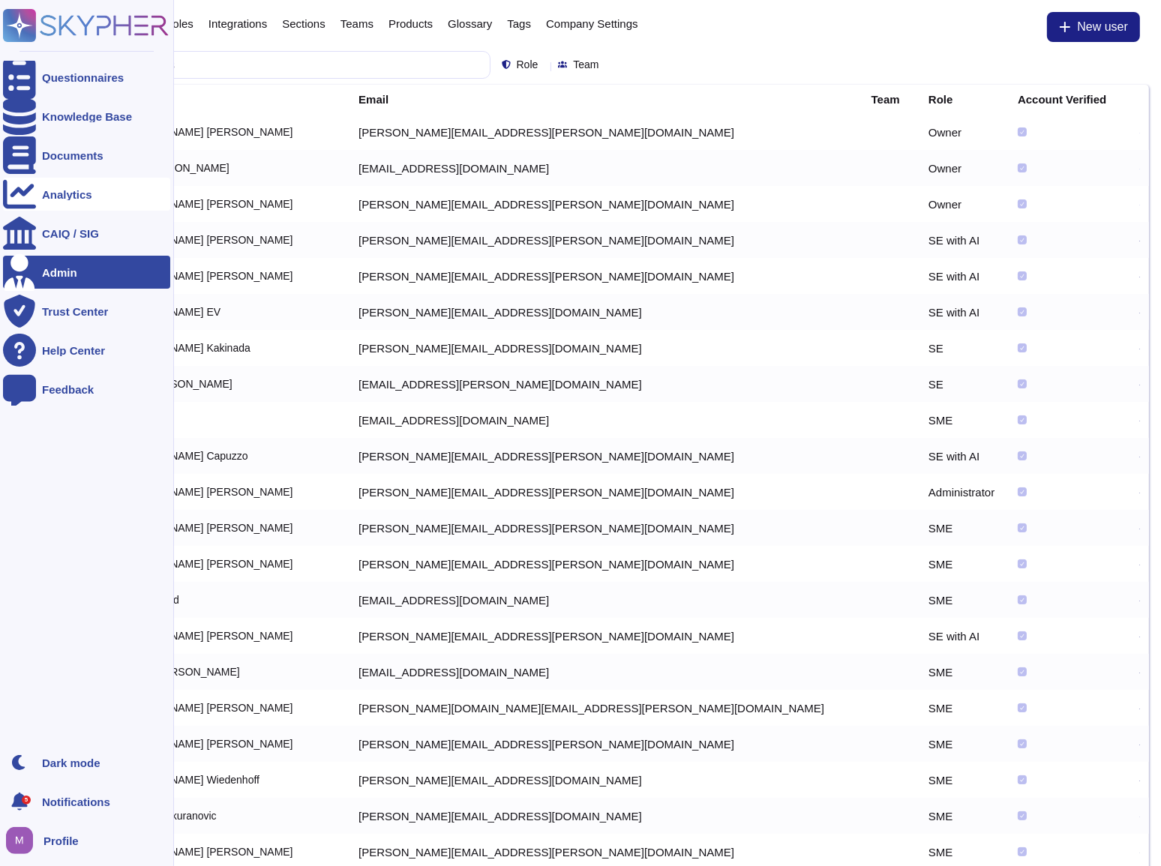
click at [76, 195] on div "Analytics" at bounding box center [67, 194] width 50 height 11
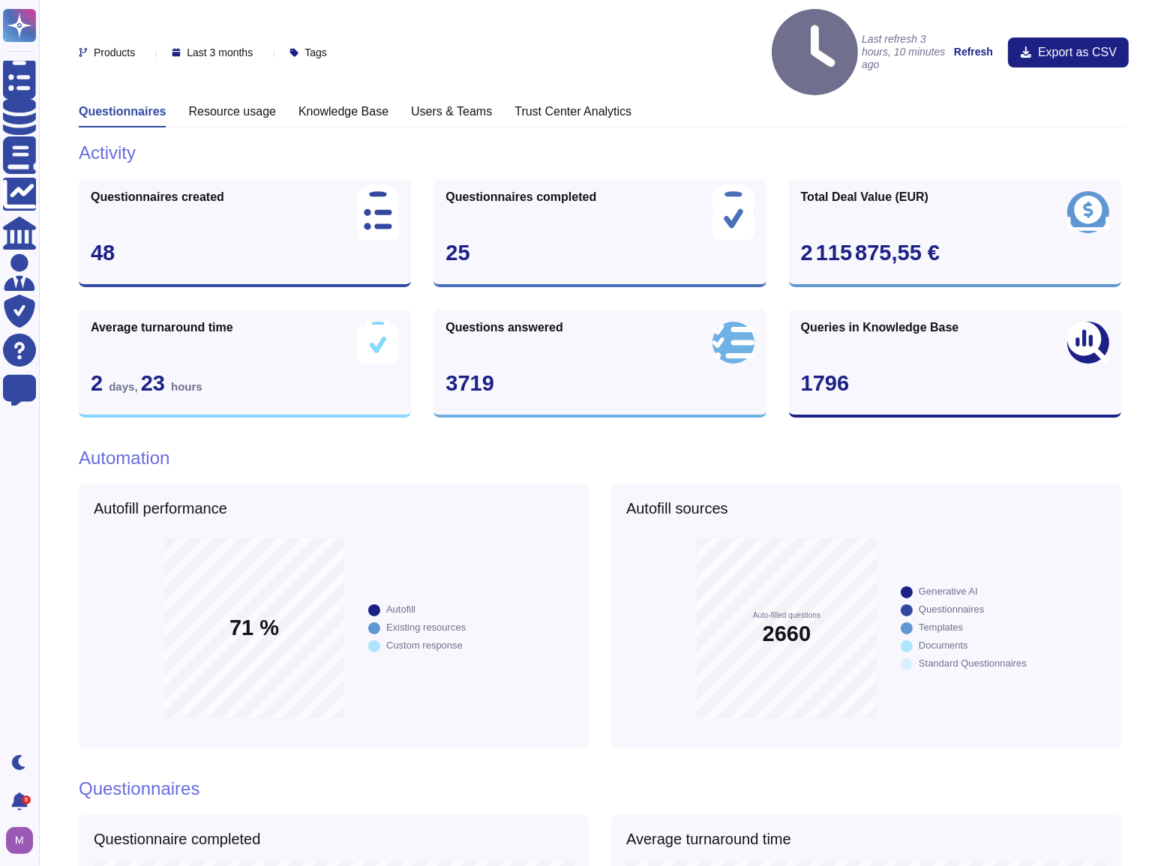
click at [598, 104] on div "Trust Center Analytics" at bounding box center [572, 115] width 117 height 23
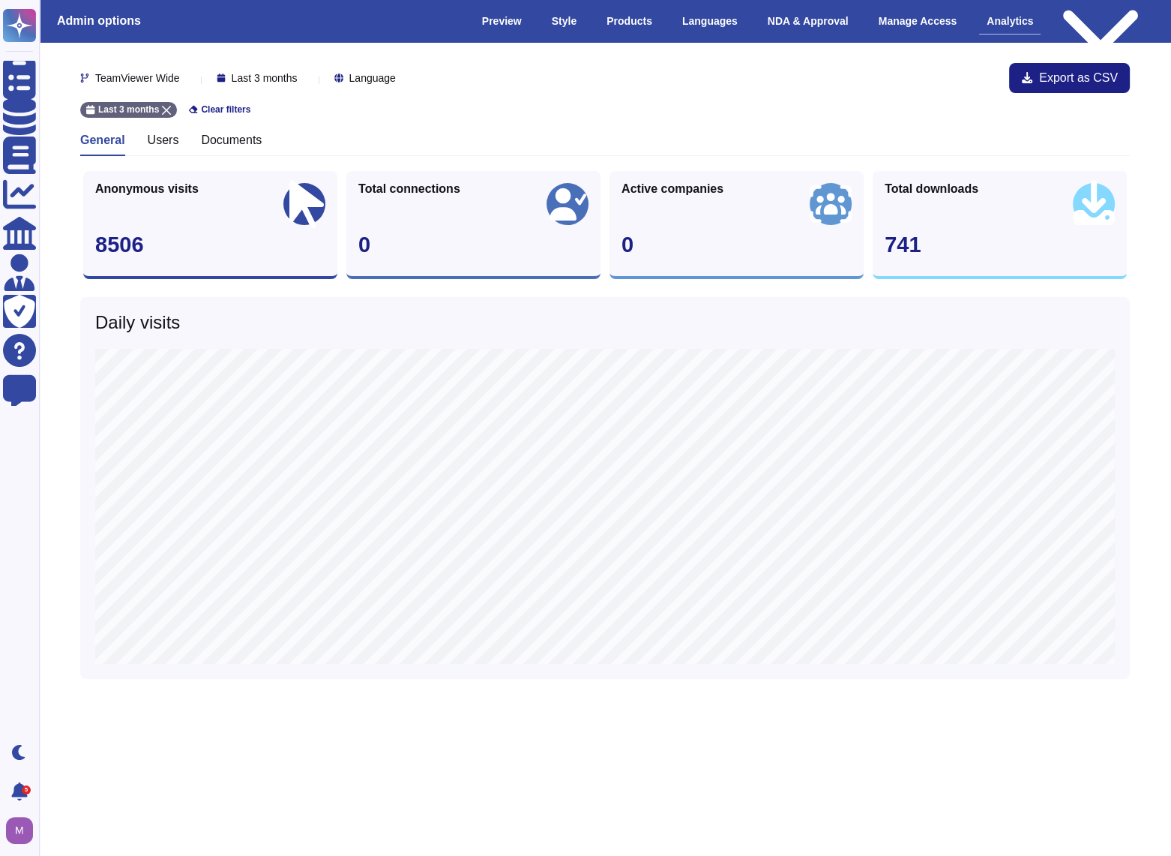
click at [283, 78] on span "Last 3 months" at bounding box center [265, 78] width 66 height 10
click at [302, 199] on div "Last 6 months" at bounding box center [298, 190] width 133 height 34
